Goal: Find specific page/section: Find specific page/section

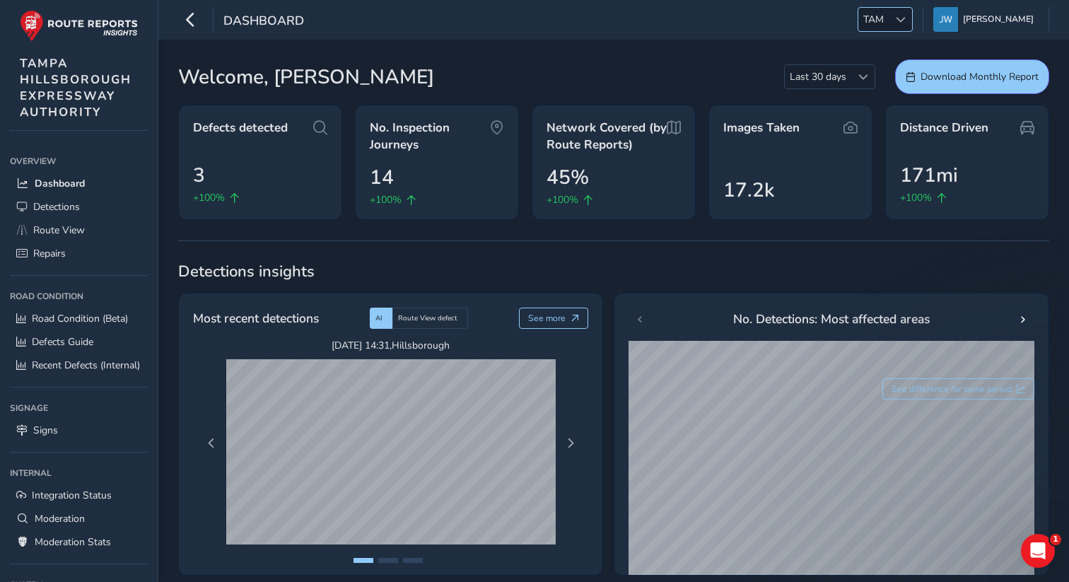
click at [880, 25] on span "TAM" at bounding box center [874, 19] width 30 height 23
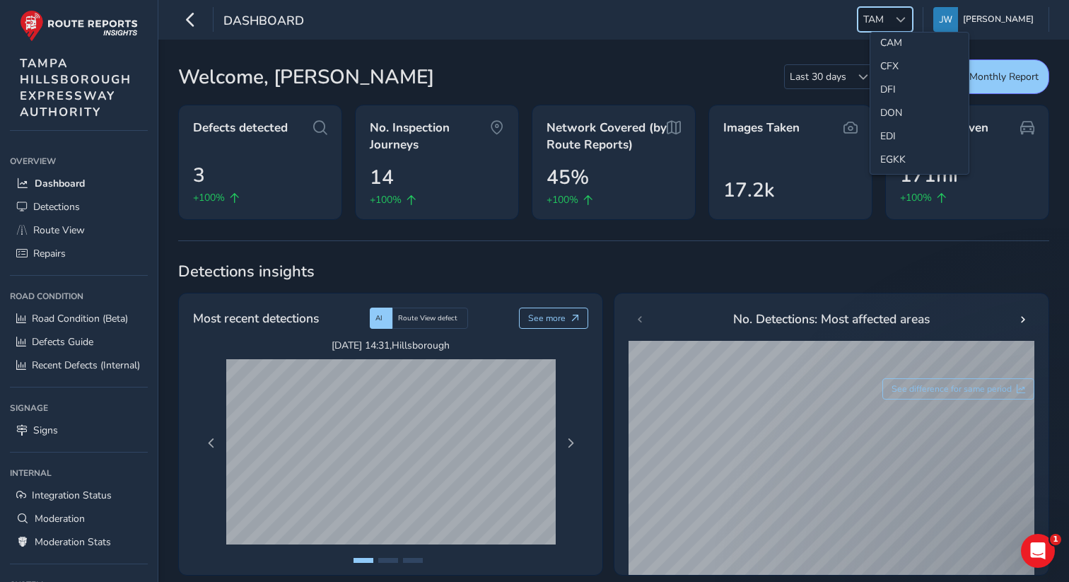
scroll to position [104, 0]
click at [898, 42] on li "CAM" at bounding box center [920, 38] width 98 height 23
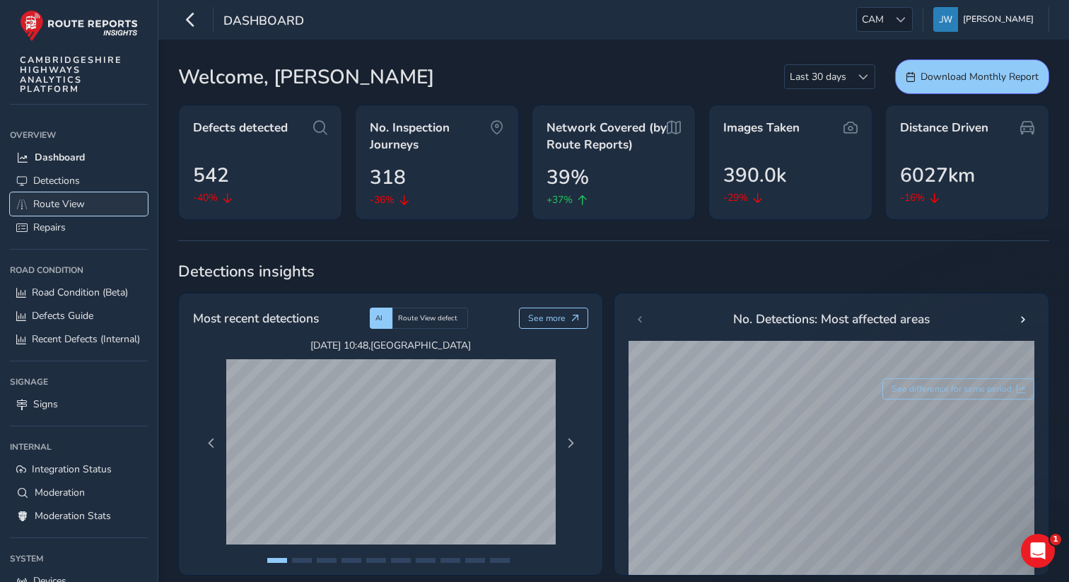
click at [65, 210] on span "Route View" at bounding box center [59, 203] width 52 height 13
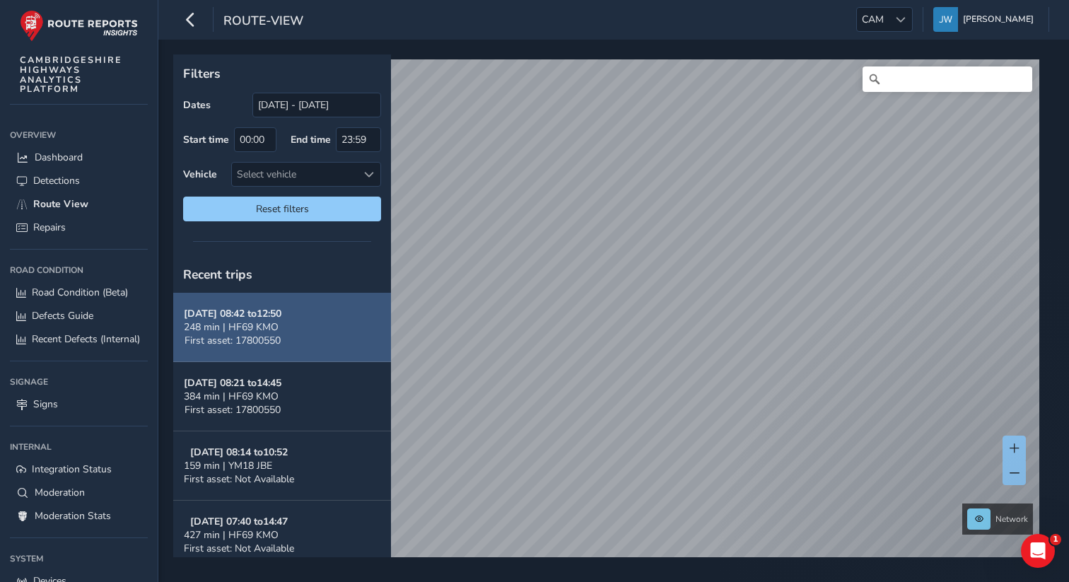
click at [310, 333] on button "[DATE] 08:42 to 12:50 248 min | HF69 KMO First asset: 17800550" at bounding box center [282, 327] width 218 height 69
